Goal: Task Accomplishment & Management: Complete application form

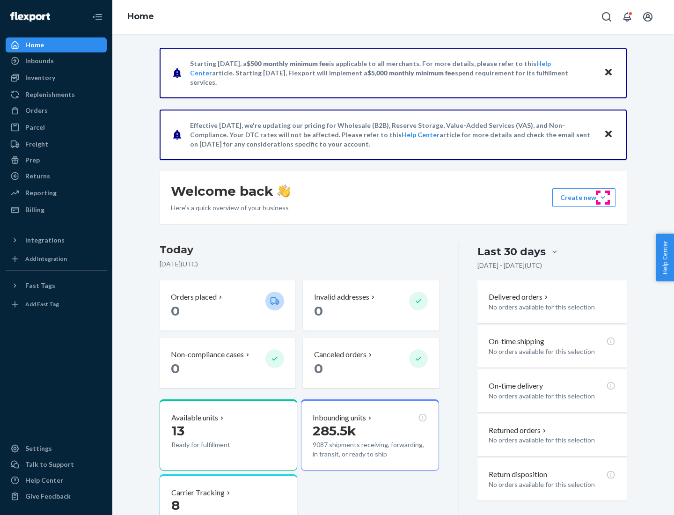
click at [603, 197] on button "Create new Create new inbound Create new order Create new product" at bounding box center [583, 197] width 63 height 19
click at [56, 61] on div "Inbounds" at bounding box center [56, 60] width 99 height 13
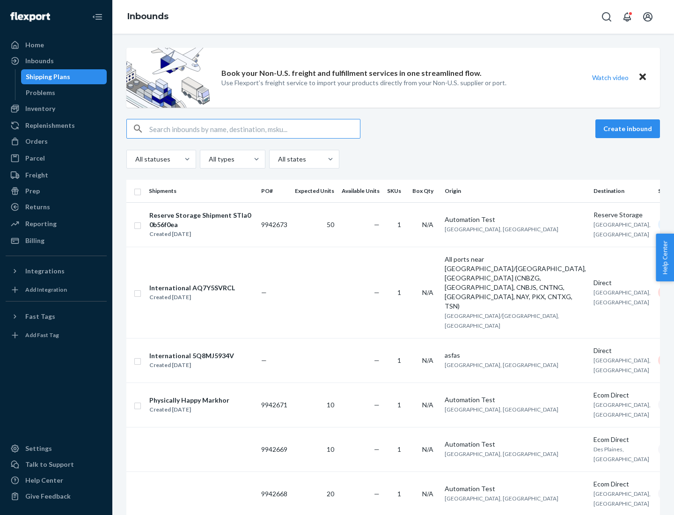
click at [629, 129] on button "Create inbound" at bounding box center [627, 128] width 65 height 19
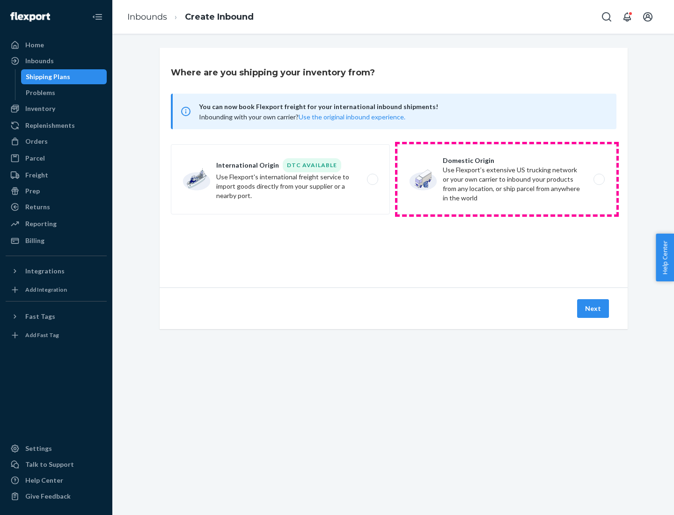
click at [507, 179] on label "Domestic Origin Use Flexport’s extensive US trucking network or your own carrie…" at bounding box center [506, 179] width 219 height 70
click at [598, 179] on input "Domestic Origin Use Flexport’s extensive US trucking network or your own carrie…" at bounding box center [601, 179] width 6 height 6
radio input "true"
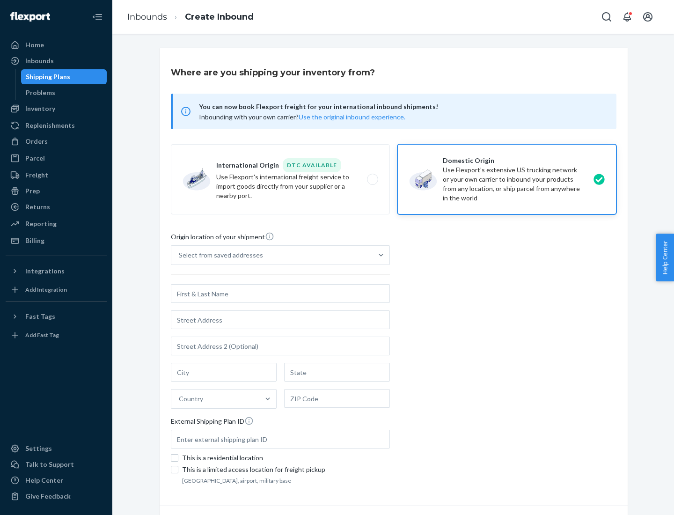
click at [218, 255] on div "Select from saved addresses" at bounding box center [221, 254] width 84 height 9
click at [180, 255] on input "Select from saved addresses" at bounding box center [179, 254] width 1 height 9
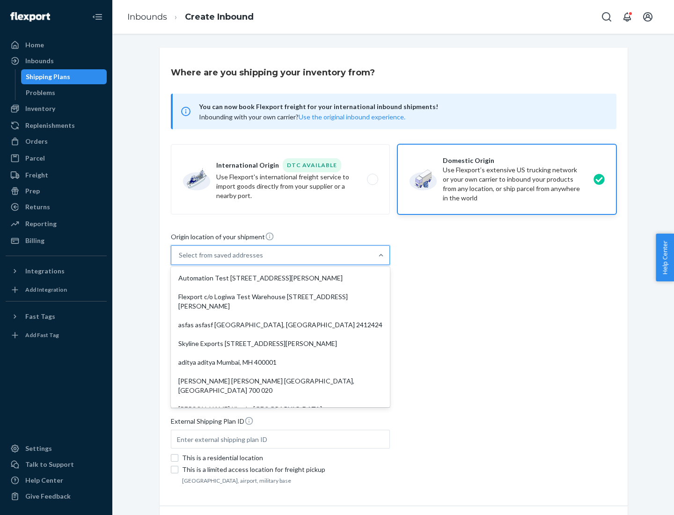
scroll to position [4, 0]
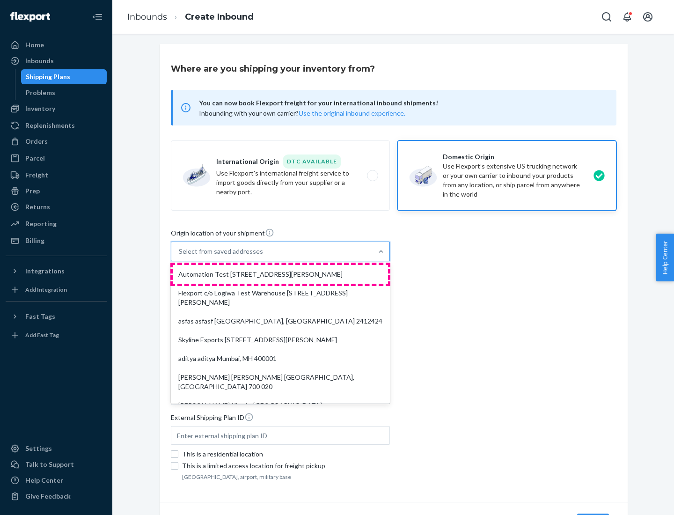
click at [280, 274] on div "Automation Test [STREET_ADDRESS][PERSON_NAME]" at bounding box center [280, 274] width 215 height 19
click at [180, 256] on input "option Automation Test [STREET_ADDRESS][PERSON_NAME]. 9 results available. Use …" at bounding box center [179, 251] width 1 height 9
type input "Automation Test"
type input "9th Floor"
type input "[GEOGRAPHIC_DATA]"
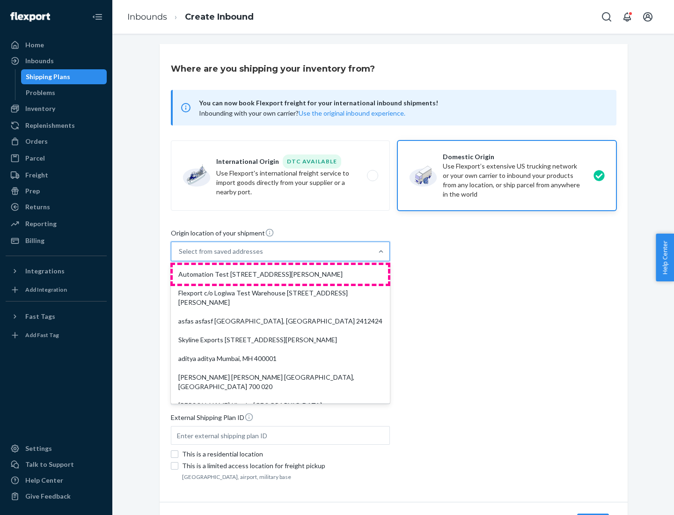
type input "CA"
type input "94104"
type input "[STREET_ADDRESS][PERSON_NAME]"
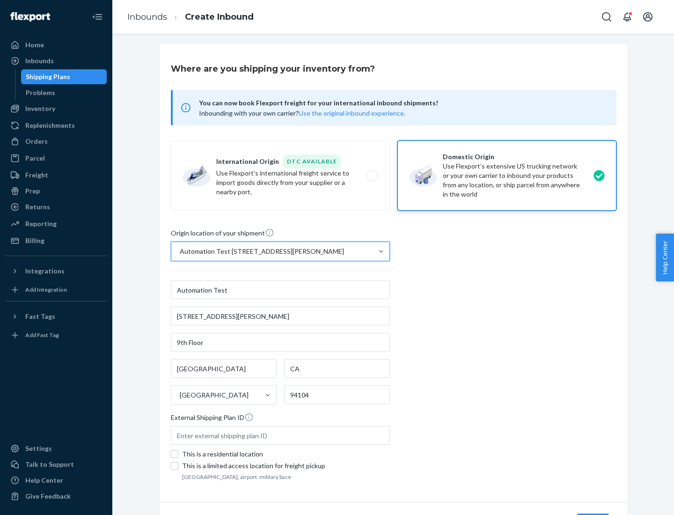
scroll to position [55, 0]
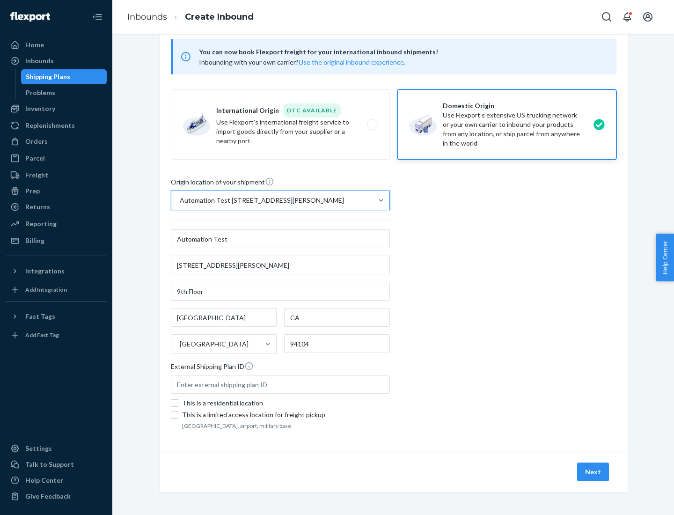
click at [593, 472] on button "Next" at bounding box center [593, 471] width 32 height 19
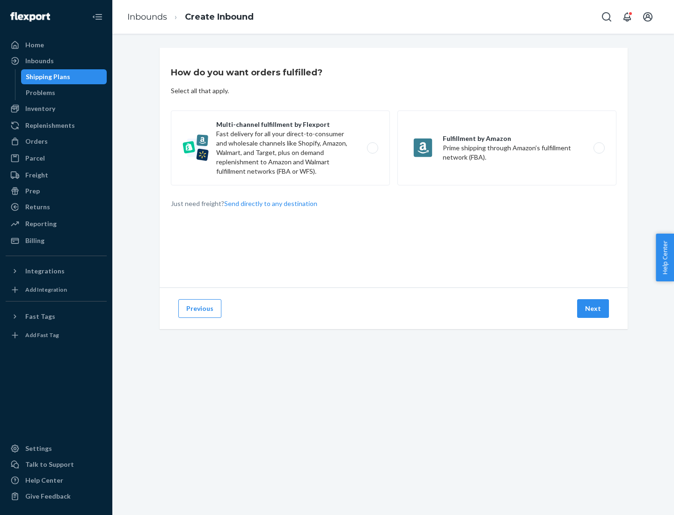
click at [280, 148] on label "Multi-channel fulfillment by Flexport Fast delivery for all your direct-to-cons…" at bounding box center [280, 147] width 219 height 75
click at [372, 148] on input "Multi-channel fulfillment by Flexport Fast delivery for all your direct-to-cons…" at bounding box center [375, 148] width 6 height 6
radio input "true"
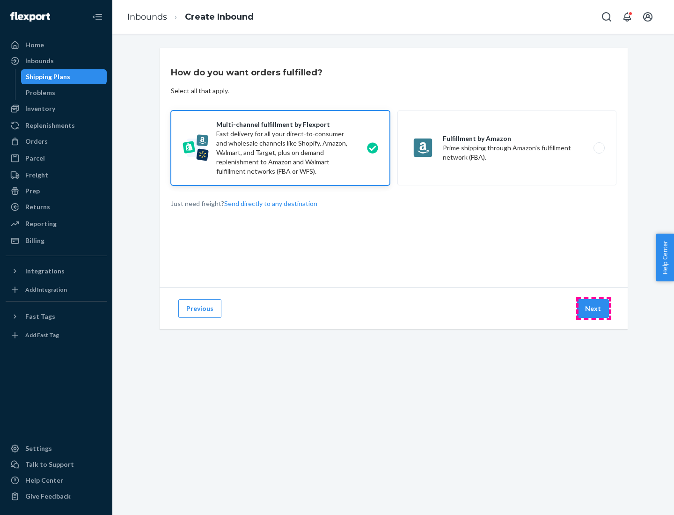
click at [593, 308] on button "Next" at bounding box center [593, 308] width 32 height 19
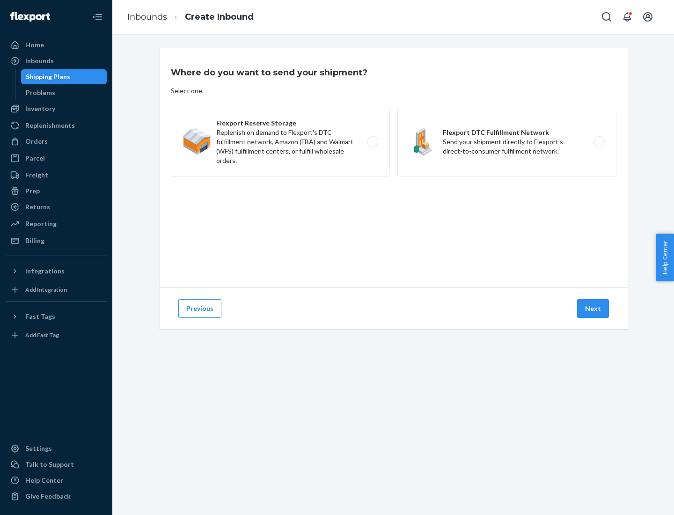
click at [507, 142] on label "Flexport DTC Fulfillment Network Send your shipment directly to Flexport's dire…" at bounding box center [506, 142] width 219 height 70
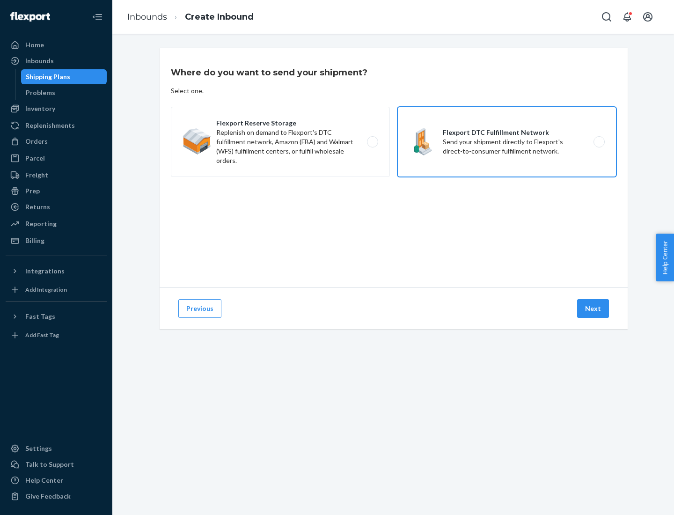
click at [598, 142] on input "Flexport DTC Fulfillment Network Send your shipment directly to Flexport's dire…" at bounding box center [601, 142] width 6 height 6
radio input "true"
click at [593, 308] on button "Next" at bounding box center [593, 308] width 32 height 19
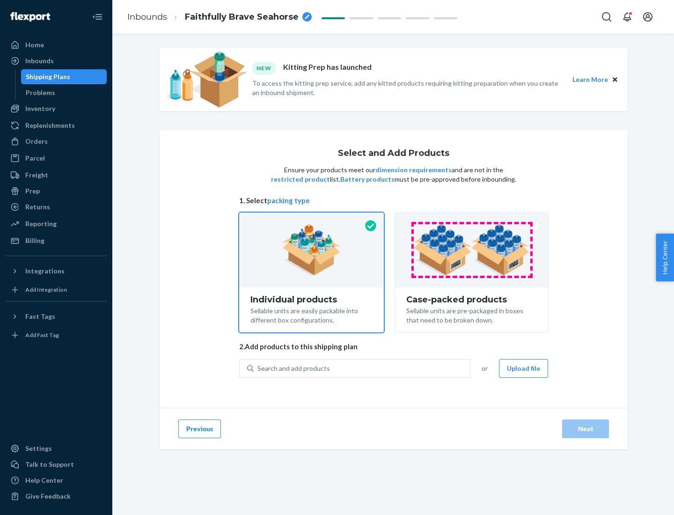
click at [472, 250] on img at bounding box center [471, 249] width 116 height 51
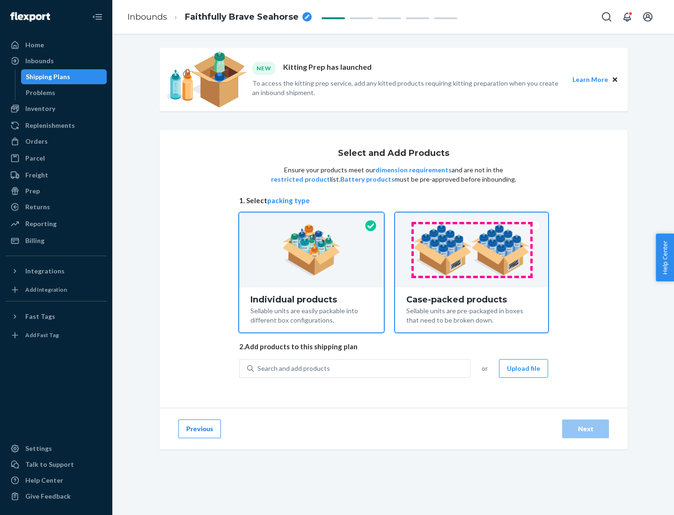
click at [472, 218] on input "Case-packed products Sellable units are pre-packaged in boxes that need to be b…" at bounding box center [471, 215] width 6 height 6
radio input "true"
radio input "false"
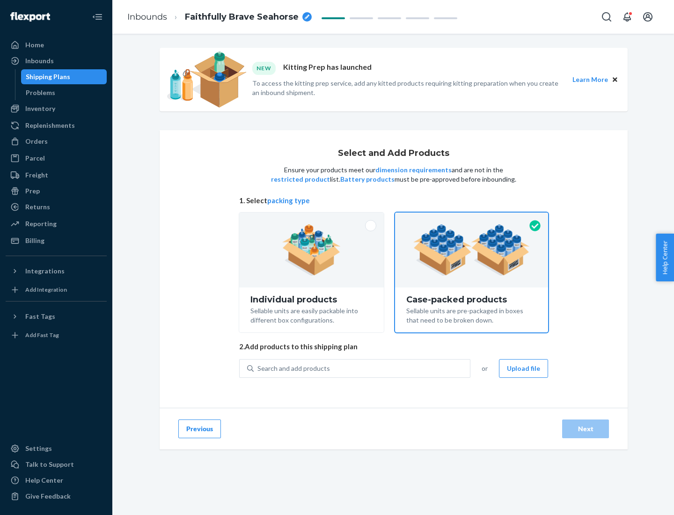
click at [362, 368] on div "Search and add products" at bounding box center [362, 368] width 216 height 17
click at [258, 368] on input "Search and add products" at bounding box center [257, 368] width 1 height 9
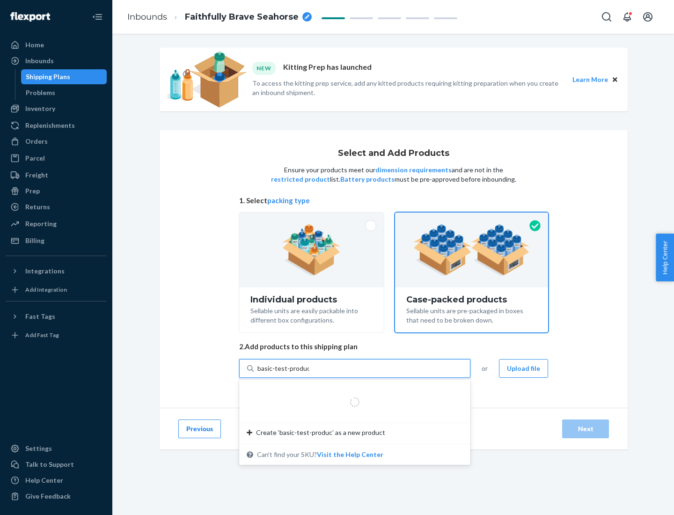
type input "basic-test-product-1"
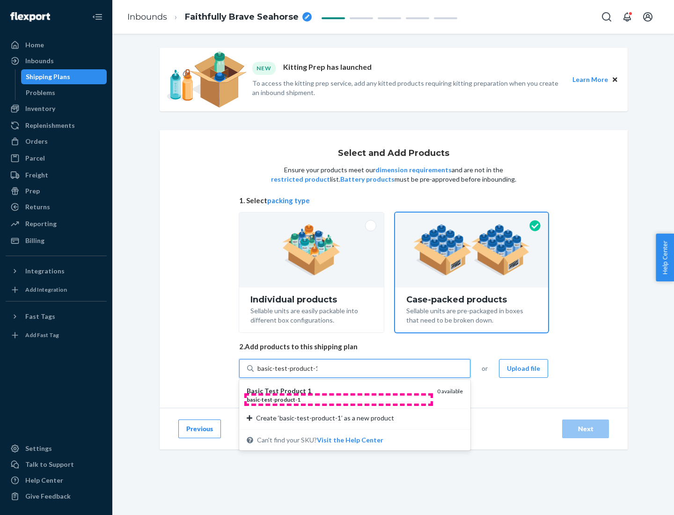
click at [338, 399] on div "basic - test - product - 1" at bounding box center [338, 399] width 183 height 8
click at [317, 373] on input "basic-test-product-1" at bounding box center [287, 368] width 60 height 9
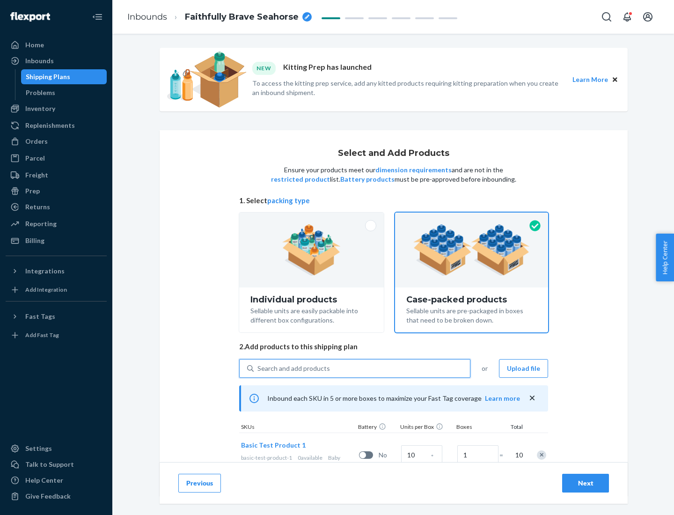
scroll to position [34, 0]
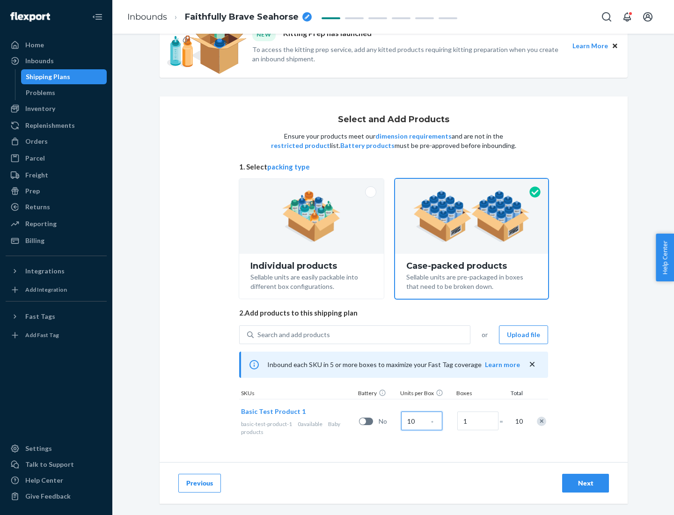
type input "10"
type input "7"
click at [585, 483] on div "Next" at bounding box center [585, 482] width 31 height 9
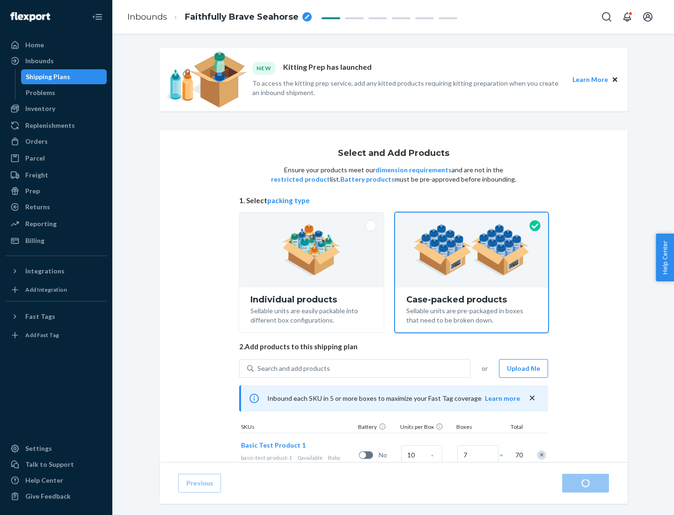
radio input "true"
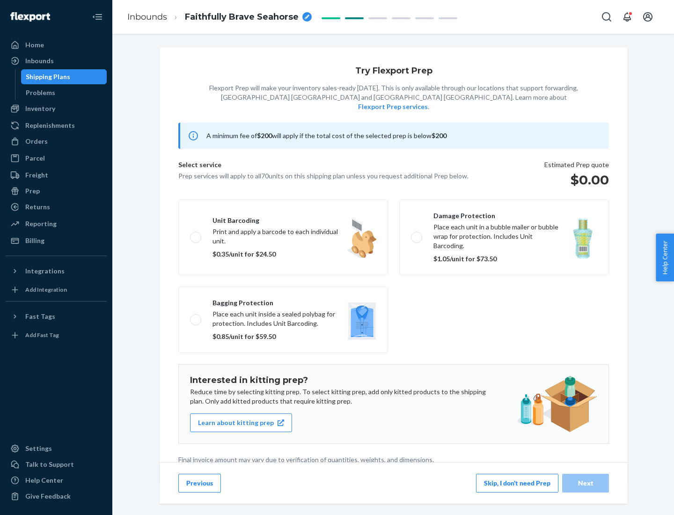
scroll to position [2, 0]
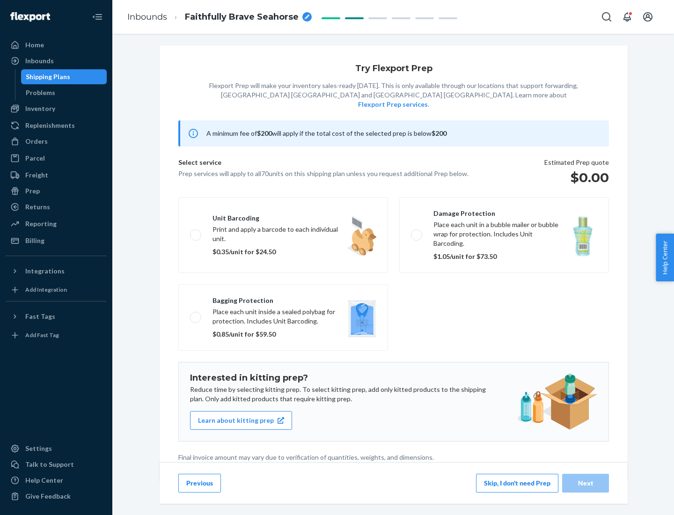
click at [283, 298] on label "Bagging protection Place each unit inside a sealed polybag for protection. Incl…" at bounding box center [283, 317] width 210 height 66
click at [196, 314] on input "Bagging protection Place each unit inside a sealed polybag for protection. Incl…" at bounding box center [193, 317] width 6 height 6
checkbox input "true"
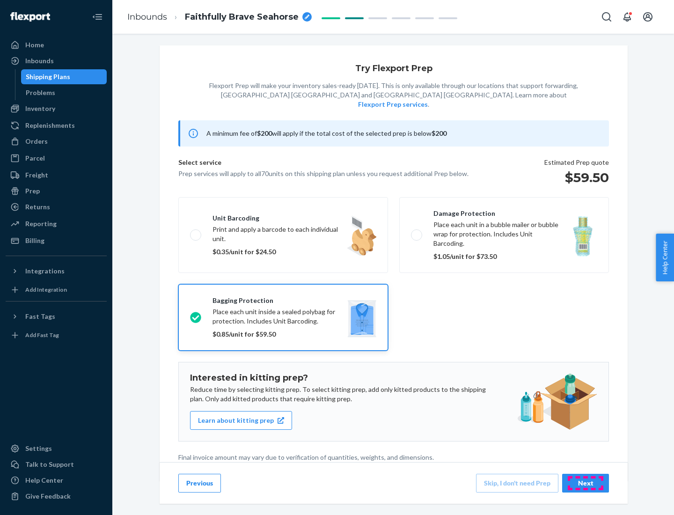
click at [585, 482] on div "Next" at bounding box center [585, 482] width 31 height 9
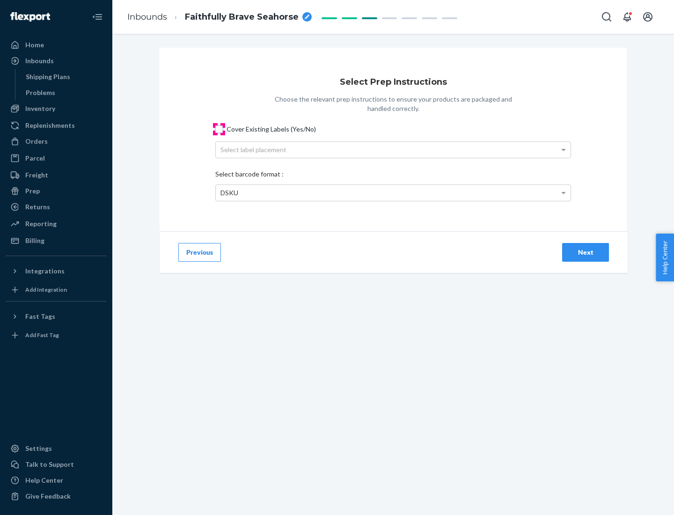
click at [219, 129] on input "Cover Existing Labels (Yes/No)" at bounding box center [218, 128] width 7 height 7
checkbox input "true"
click at [393, 149] on div "Select label placement" at bounding box center [393, 150] width 355 height 16
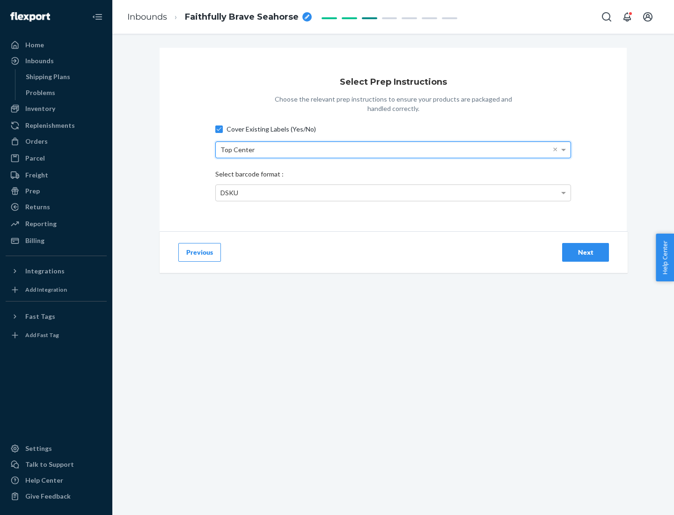
click at [393, 192] on div "DSKU" at bounding box center [393, 193] width 355 height 16
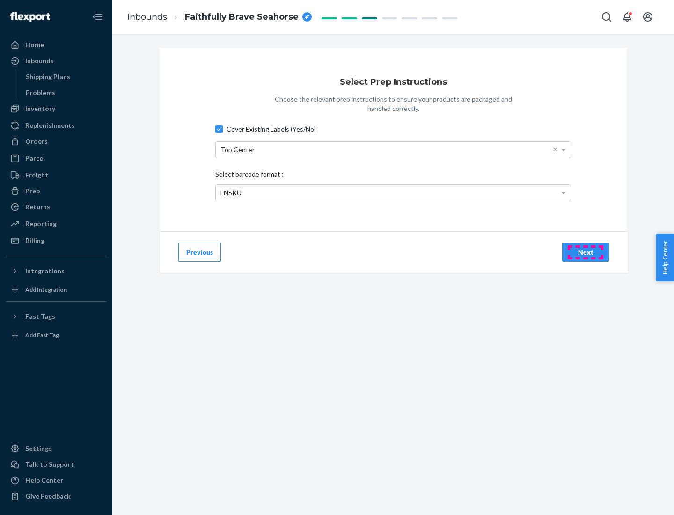
click at [585, 252] on div "Next" at bounding box center [585, 251] width 31 height 9
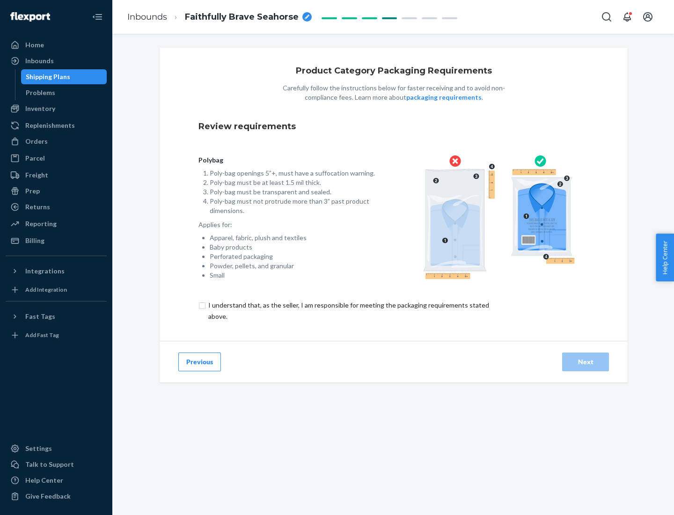
click at [348, 310] on input "checkbox" at bounding box center [353, 310] width 311 height 22
checkbox input "true"
click at [585, 361] on div "Next" at bounding box center [585, 361] width 31 height 9
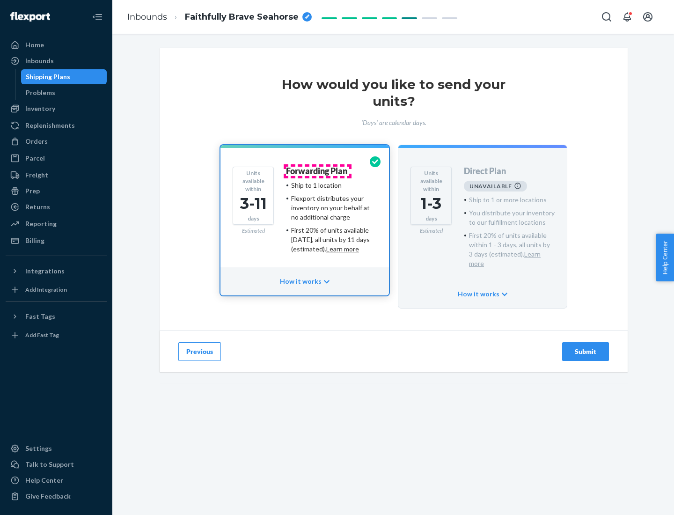
click at [317, 171] on h4 "Forwarding Plan" at bounding box center [316, 171] width 61 height 9
click at [585, 347] on div "Submit" at bounding box center [585, 351] width 31 height 9
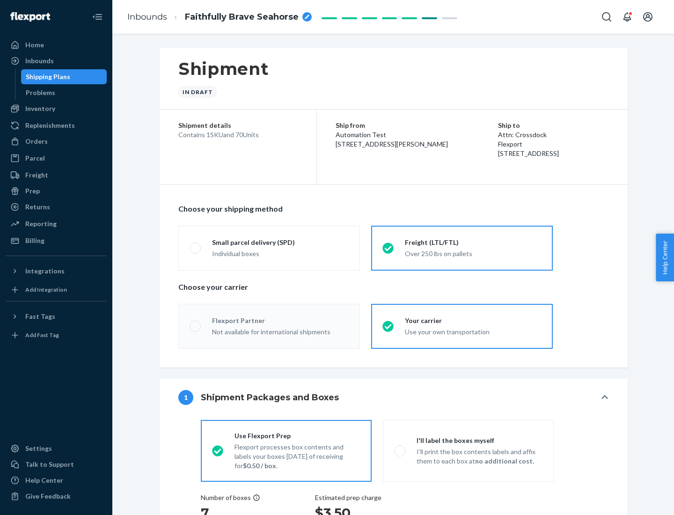
radio input "true"
radio input "false"
radio input "true"
radio input "false"
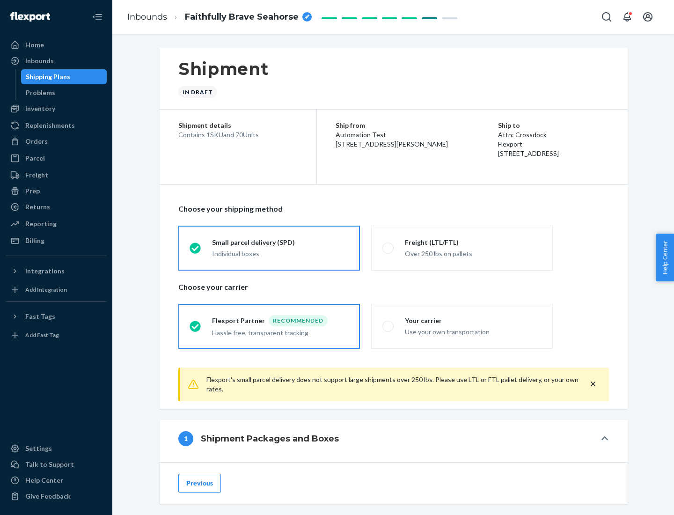
click at [462, 247] on div "Over 250 lbs on pallets" at bounding box center [473, 252] width 137 height 11
click at [388, 247] on input "Freight (LTL/FTL) Over 250 lbs on pallets" at bounding box center [385, 248] width 6 height 6
radio input "true"
radio input "false"
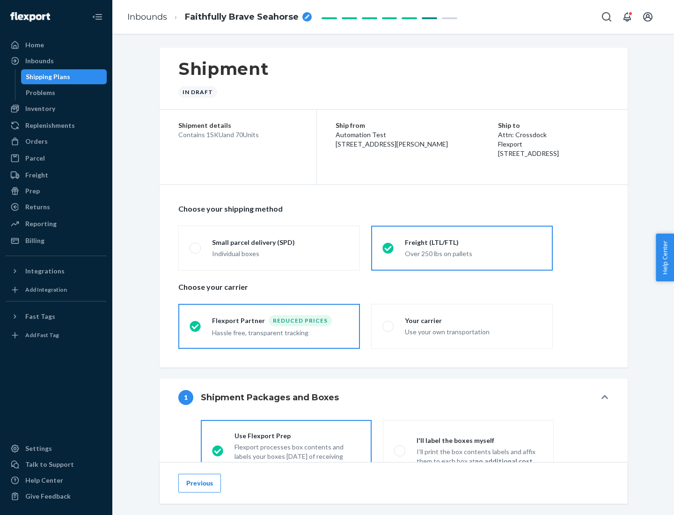
scroll to position [52, 0]
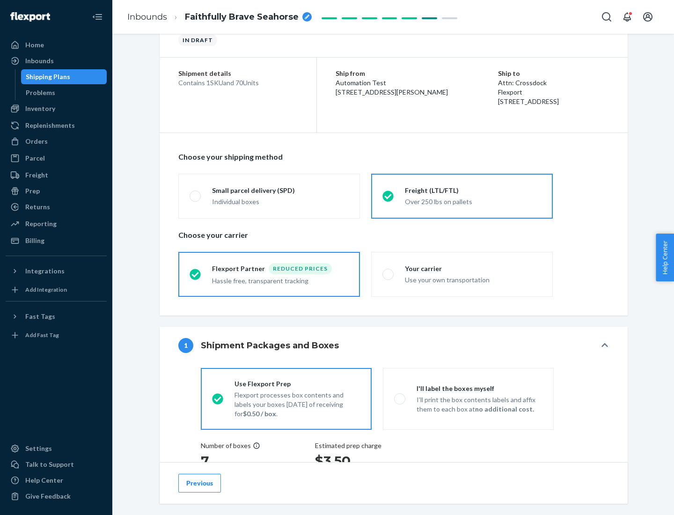
click at [269, 274] on div "Hassle free, transparent tracking" at bounding box center [280, 279] width 137 height 11
click at [196, 274] on input "Flexport Partner Reduced prices Hassle free, transparent tracking" at bounding box center [192, 274] width 6 height 6
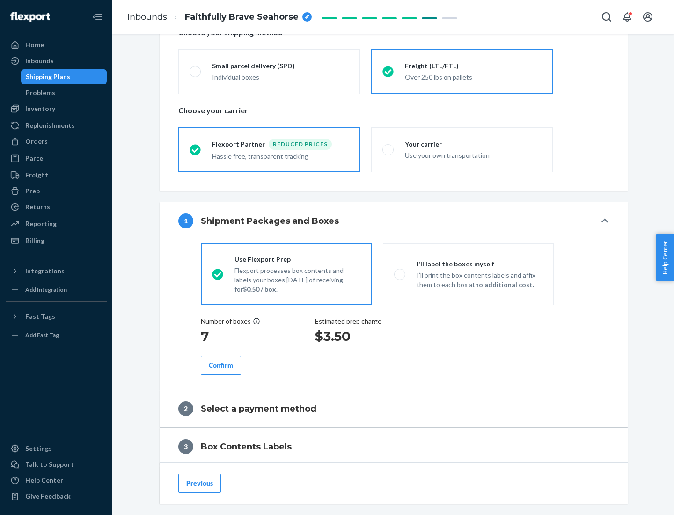
click at [468, 274] on p "I’ll print the box contents labels and affix them to each box at no additional …" at bounding box center [479, 279] width 126 height 19
click at [400, 274] on input "I'll label the boxes myself I’ll print the box contents labels and affix them t…" at bounding box center [397, 274] width 6 height 6
radio input "true"
radio input "false"
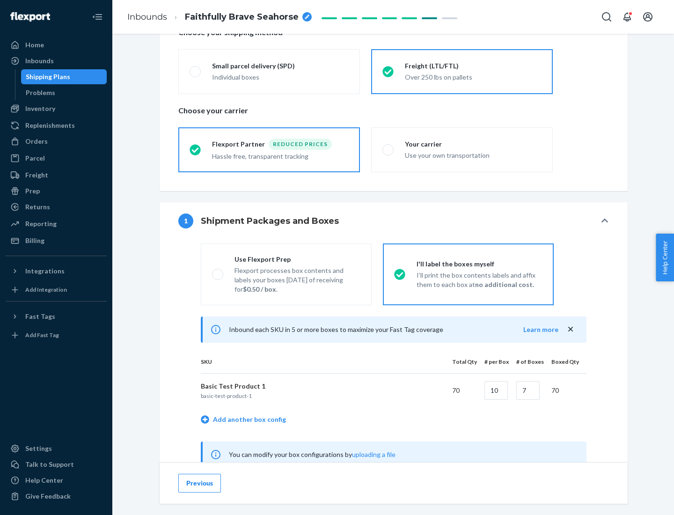
scroll to position [292, 0]
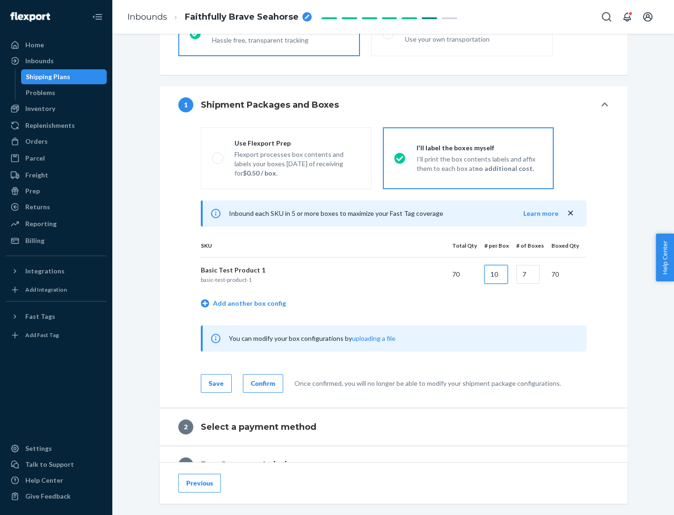
type input "10"
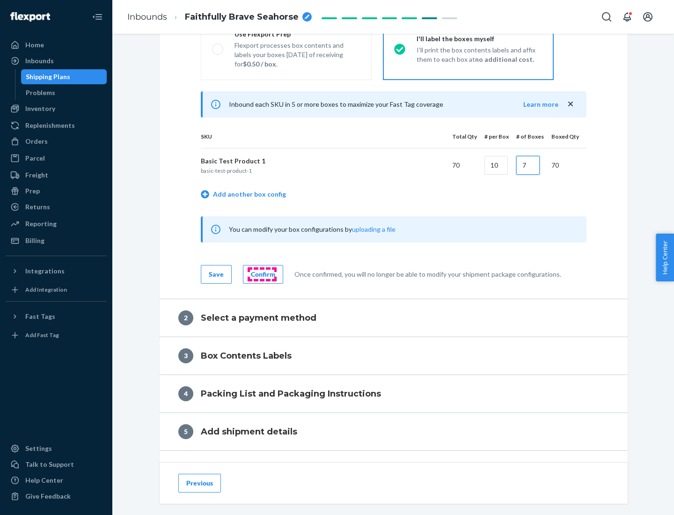
type input "7"
click at [262, 274] on div "Confirm" at bounding box center [263, 273] width 24 height 9
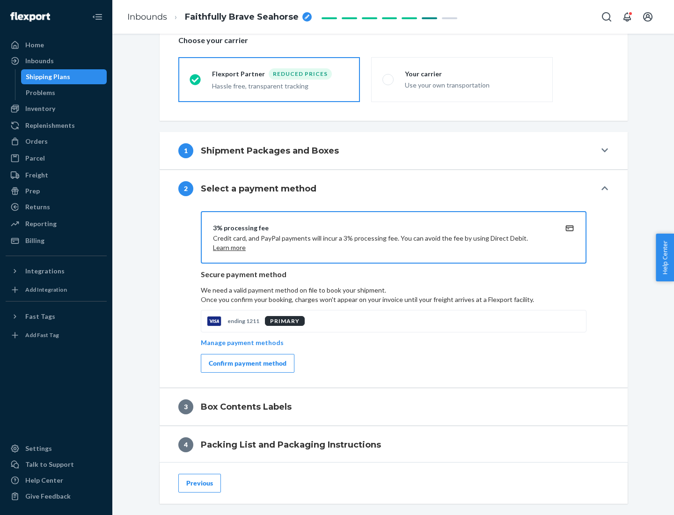
scroll to position [335, 0]
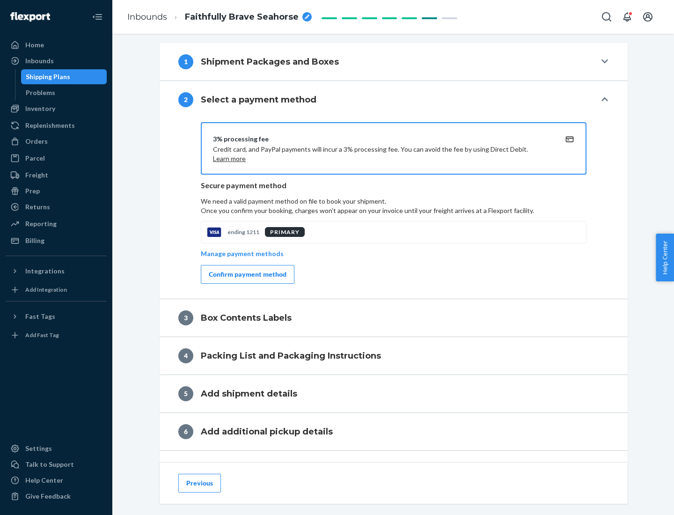
click at [247, 274] on div "Confirm payment method" at bounding box center [248, 273] width 78 height 9
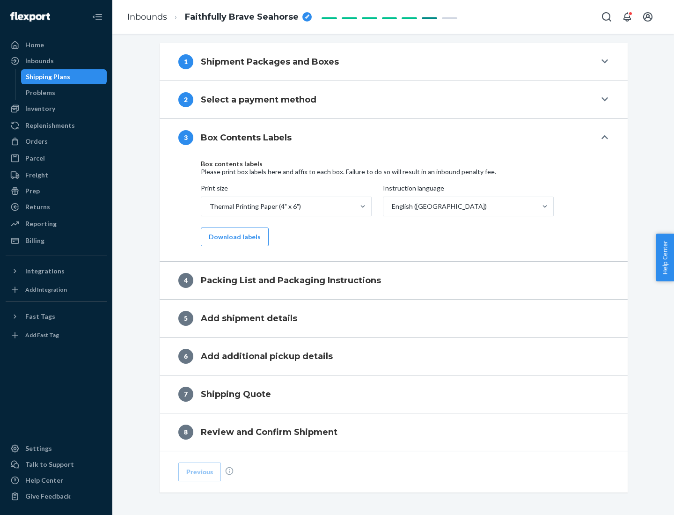
scroll to position [298, 0]
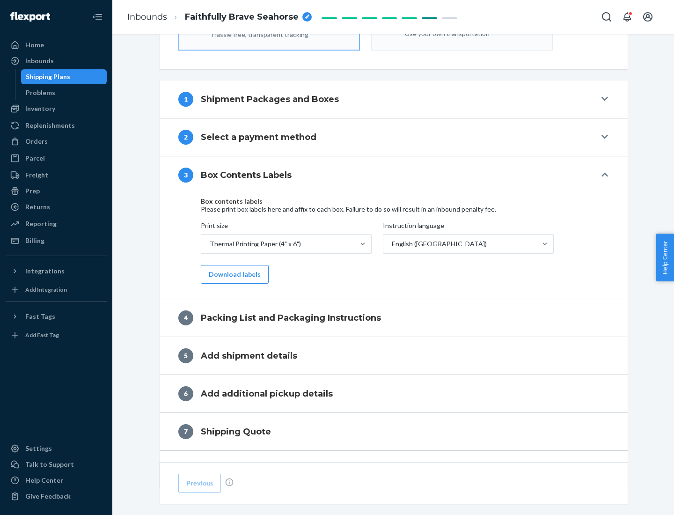
click at [233, 274] on button "Download labels" at bounding box center [235, 274] width 68 height 19
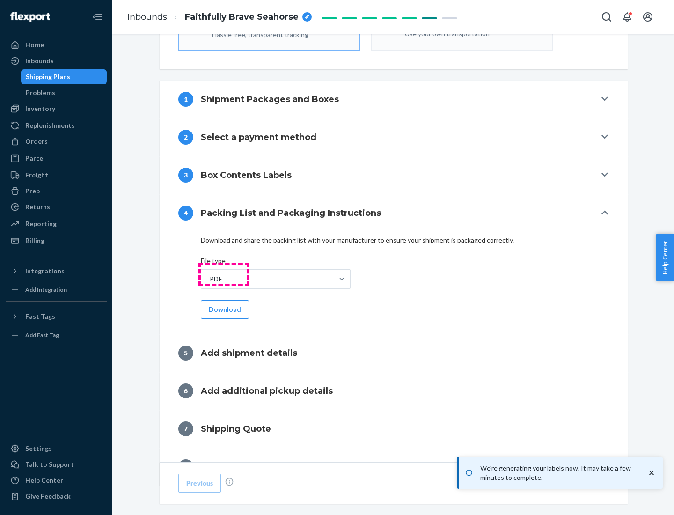
scroll to position [333, 0]
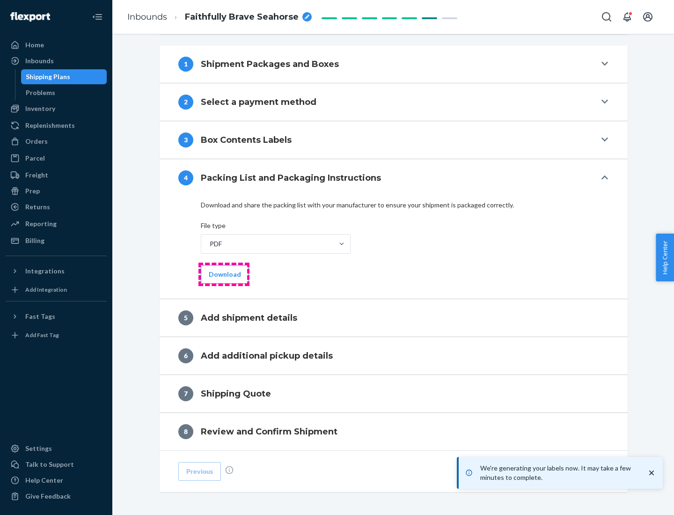
click at [224, 274] on button "Download" at bounding box center [225, 274] width 48 height 19
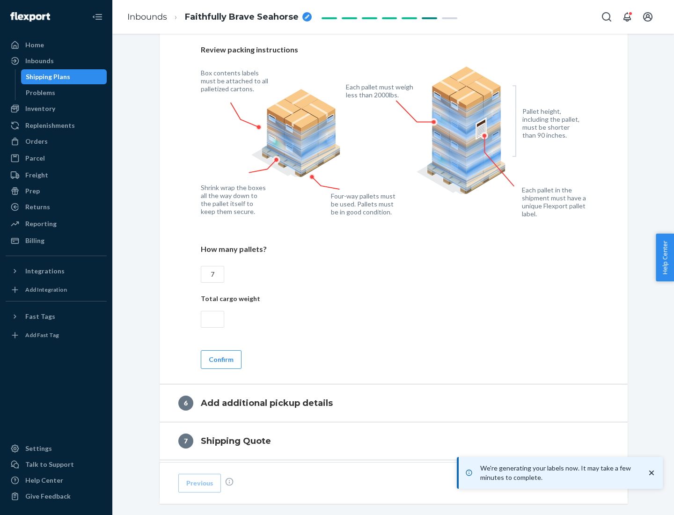
scroll to position [645, 0]
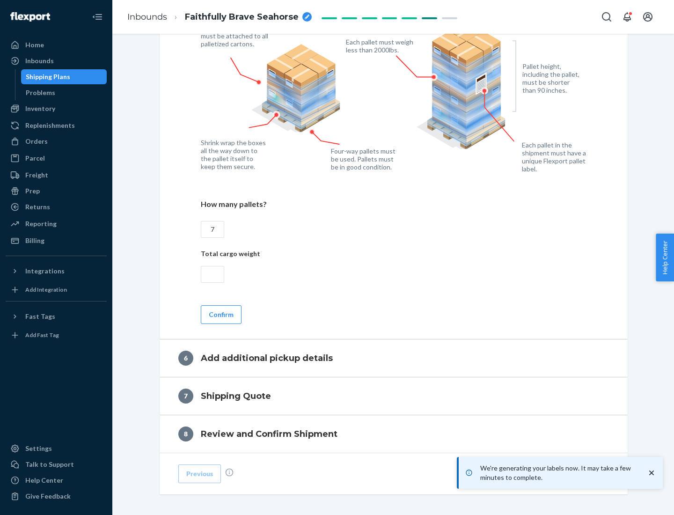
type input "7"
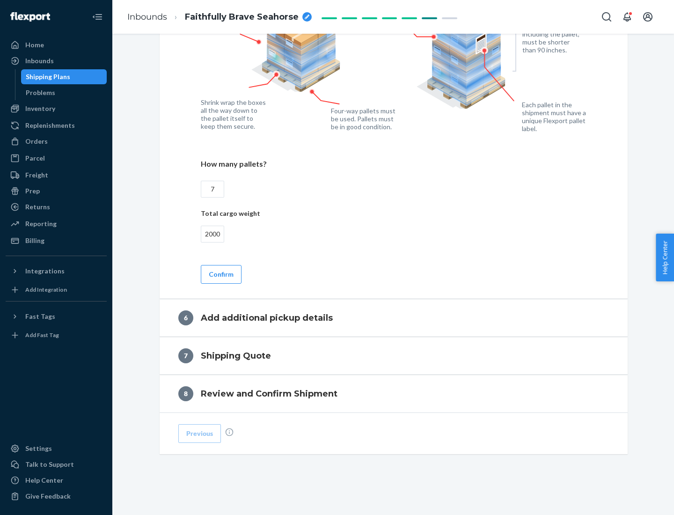
type input "2000"
click at [220, 274] on button "Confirm" at bounding box center [221, 274] width 41 height 19
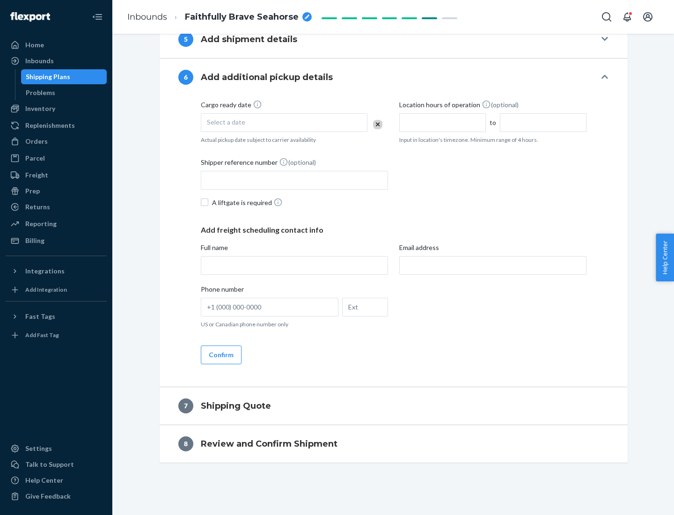
scroll to position [358, 0]
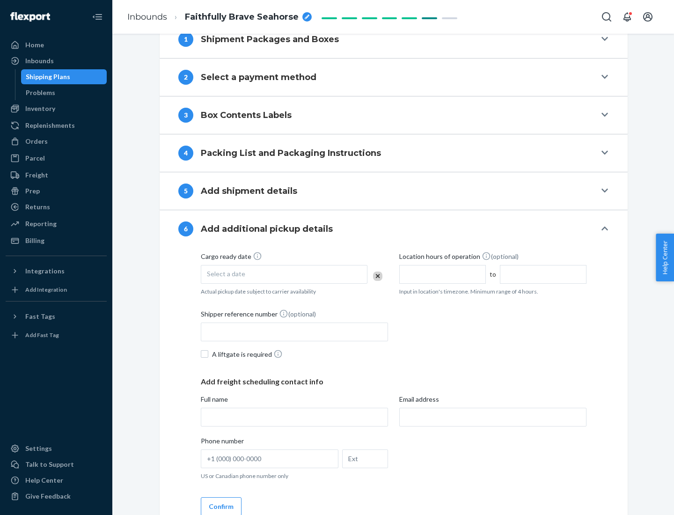
click at [284, 274] on div "Select a date" at bounding box center [284, 274] width 167 height 19
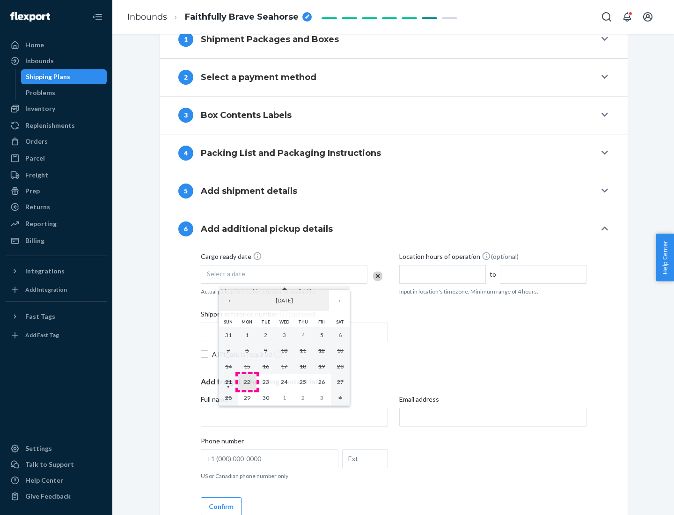
click at [247, 381] on abbr "22" at bounding box center [247, 381] width 7 height 7
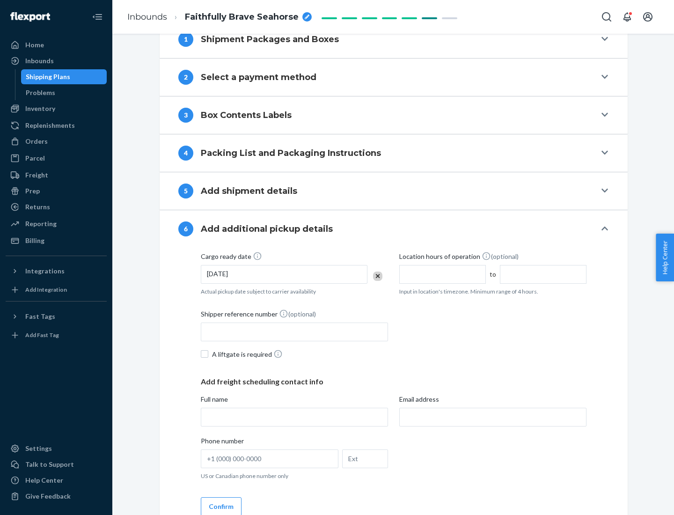
scroll to position [501, 0]
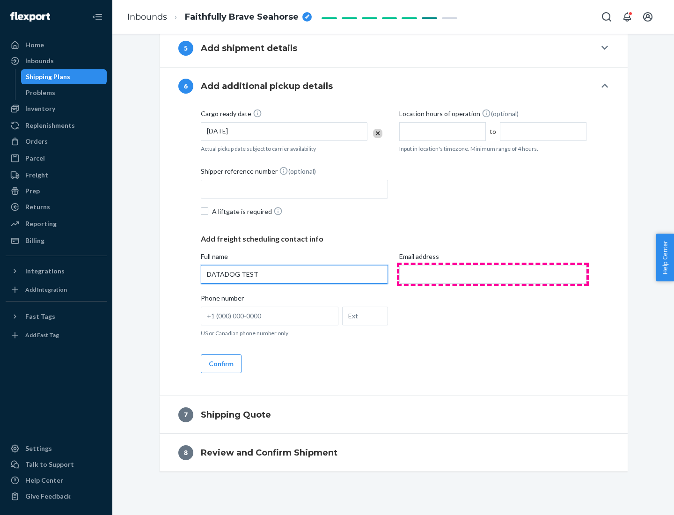
type input "DATADOG TEST"
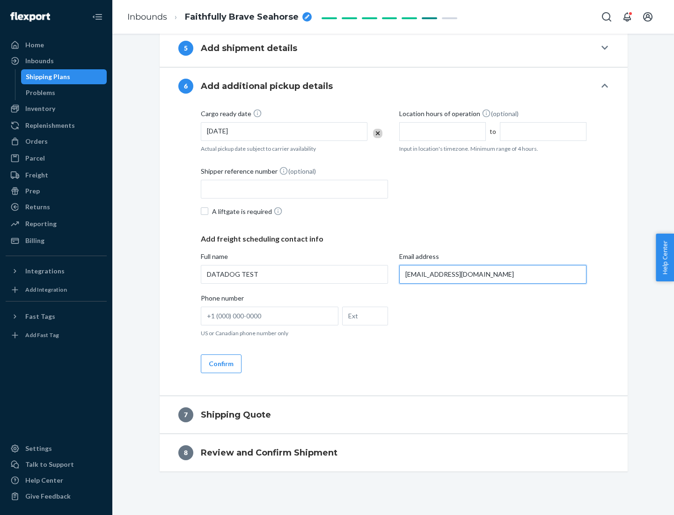
scroll to position [509, 0]
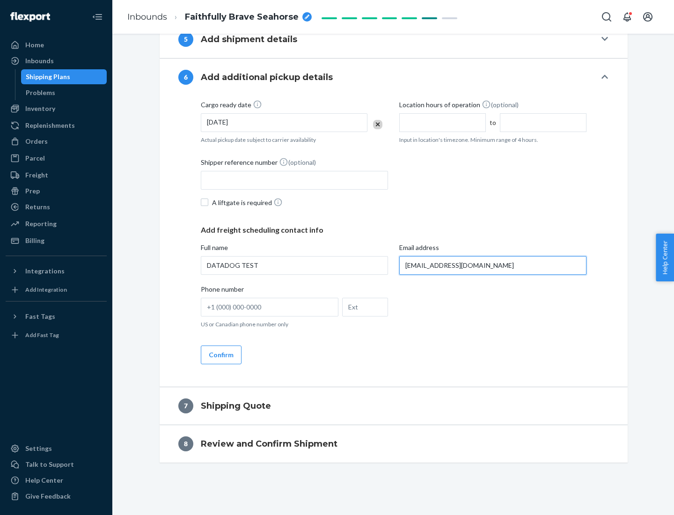
type input "[EMAIL_ADDRESS][DOMAIN_NAME]"
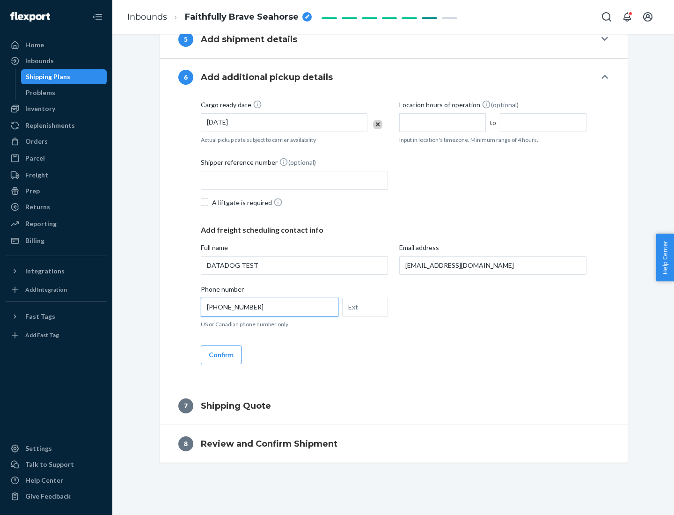
type input "[PHONE_NUMBER]"
click at [220, 354] on button "Confirm" at bounding box center [221, 354] width 41 height 19
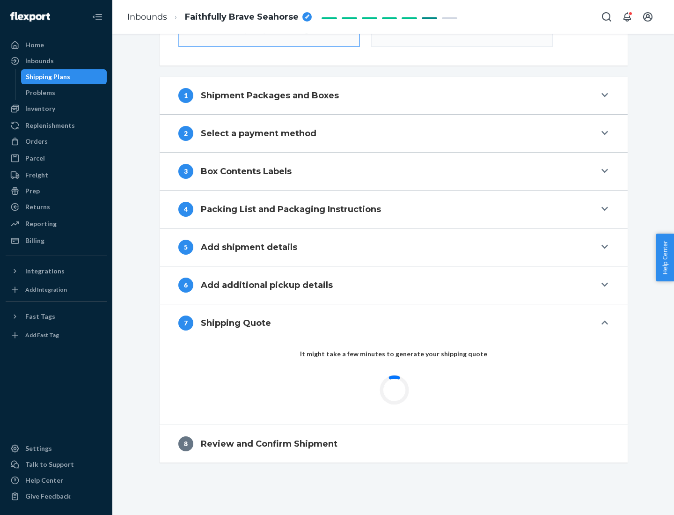
scroll to position [335, 0]
